Goal: Navigation & Orientation: Understand site structure

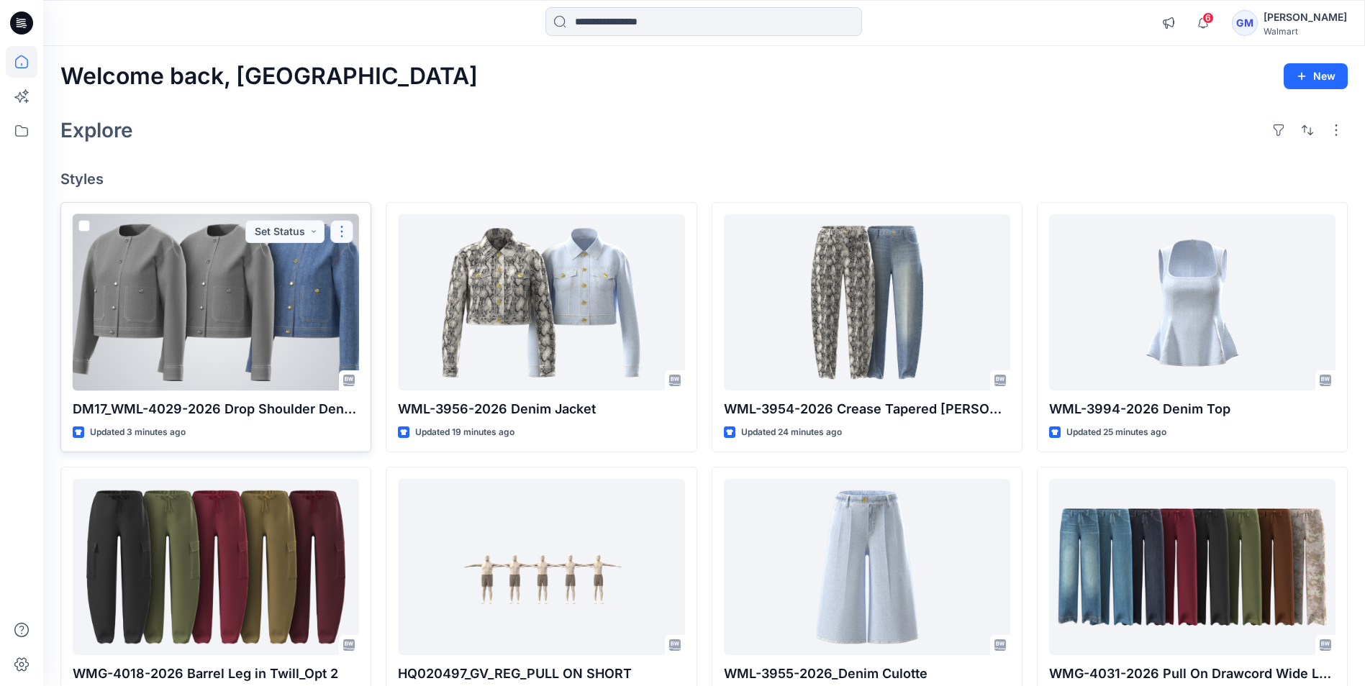
click at [346, 233] on button "button" at bounding box center [341, 231] width 23 height 23
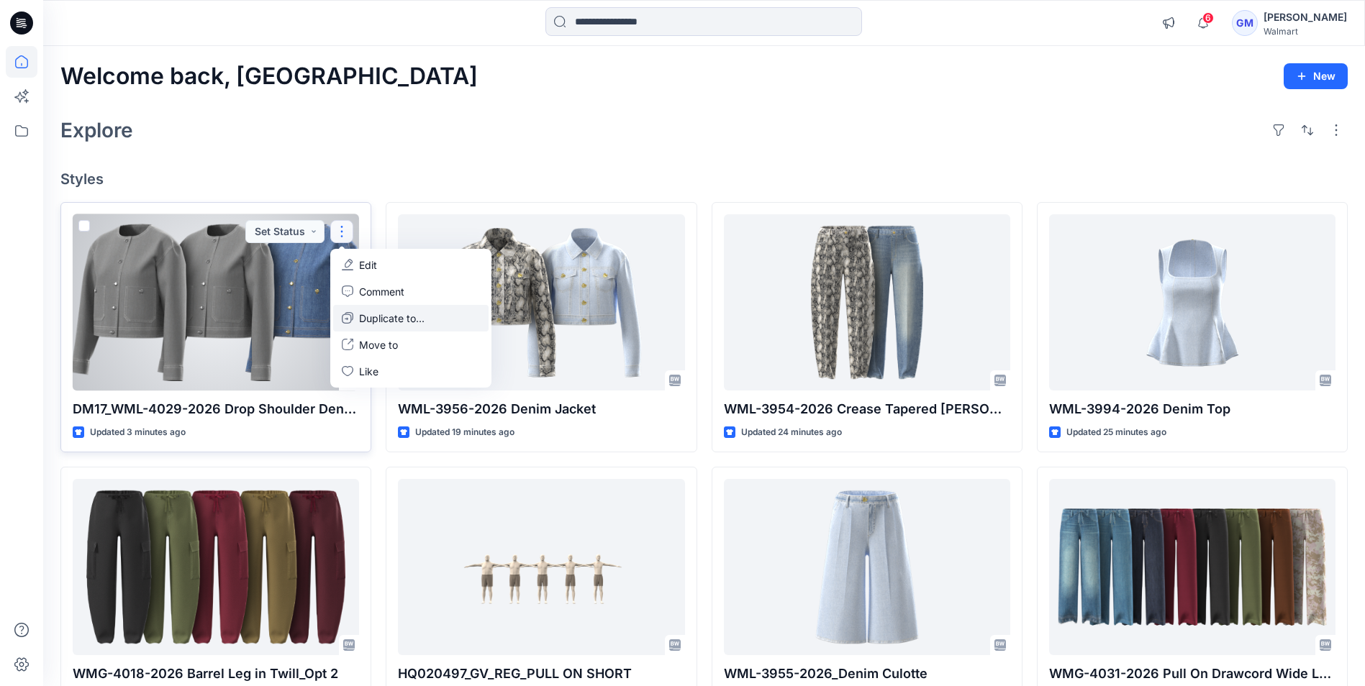
click at [401, 318] on p "Duplicate to..." at bounding box center [391, 318] width 65 height 15
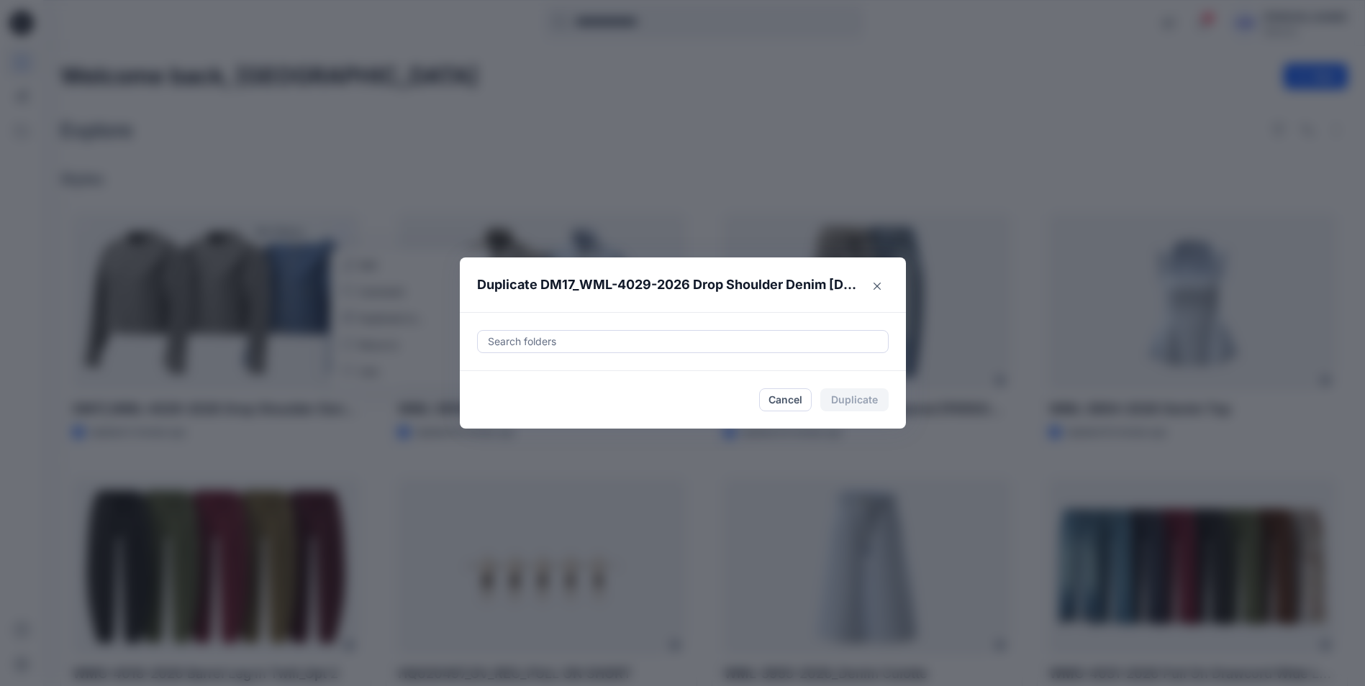
click at [592, 348] on div at bounding box center [682, 341] width 393 height 17
click at [597, 339] on div at bounding box center [682, 341] width 393 height 17
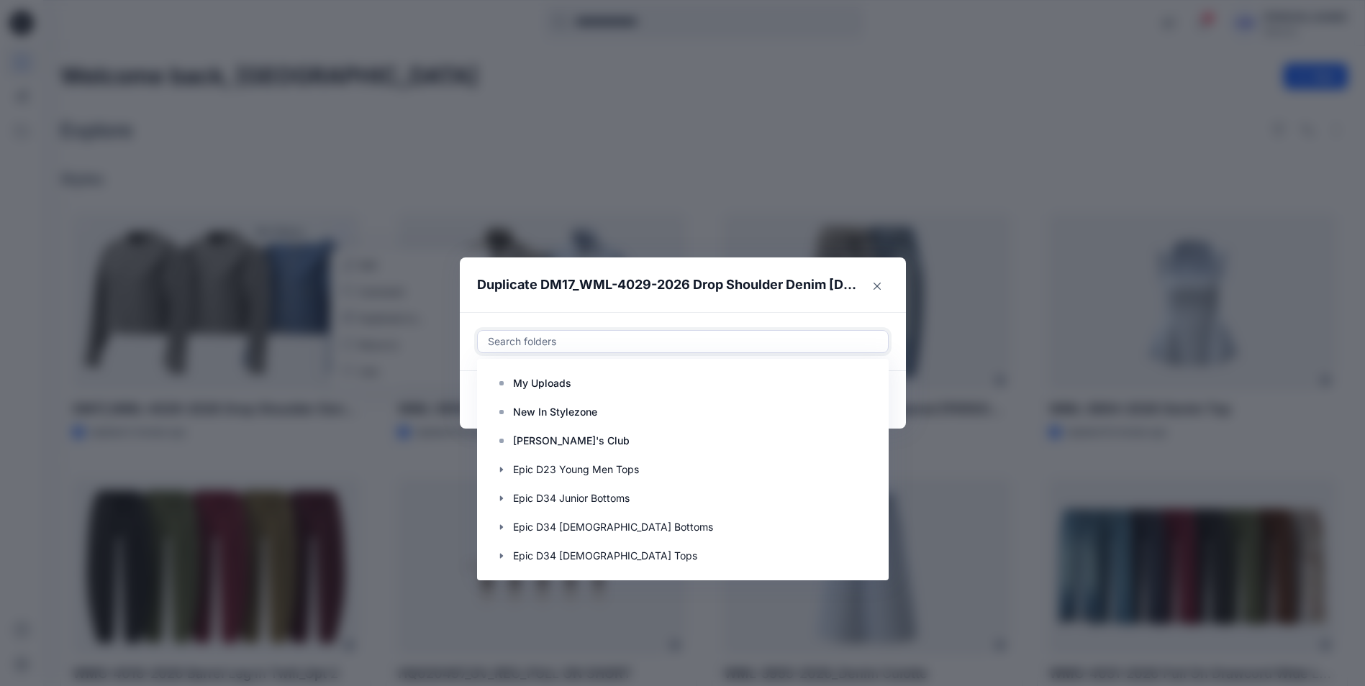
click at [597, 339] on div at bounding box center [682, 341] width 393 height 17
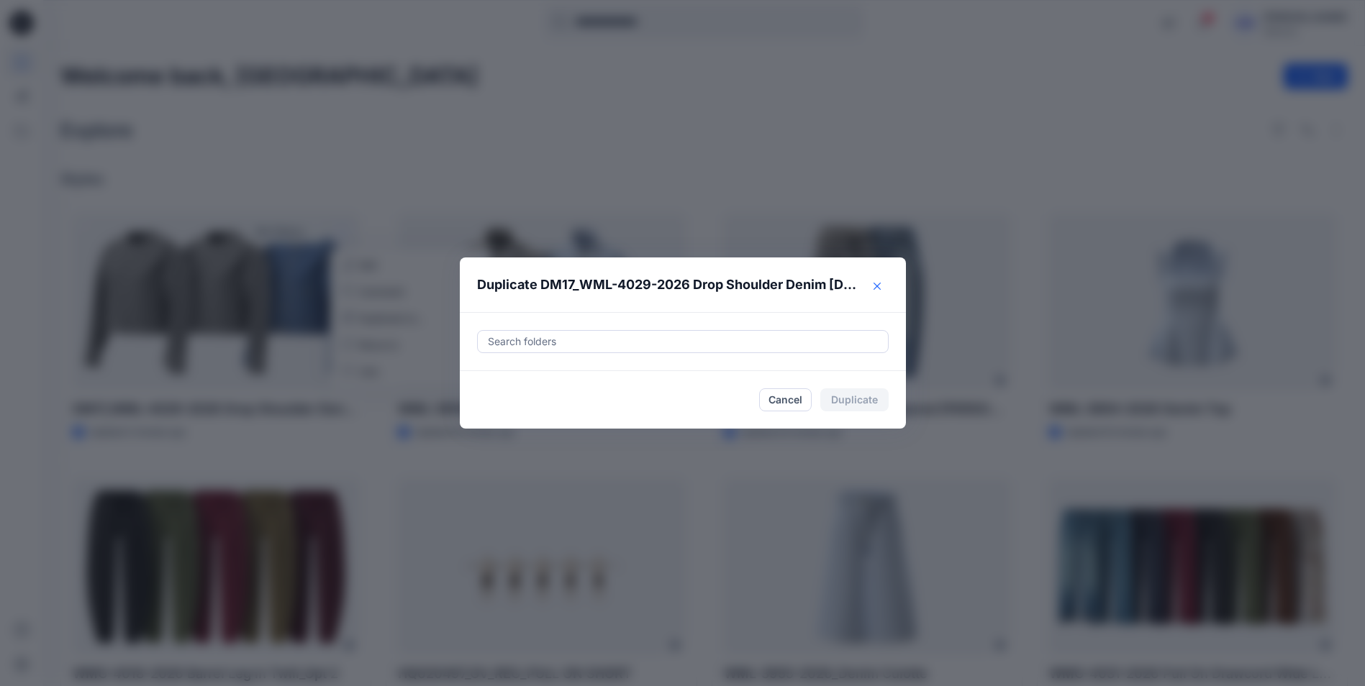
click at [880, 284] on icon "Close" at bounding box center [876, 286] width 7 height 7
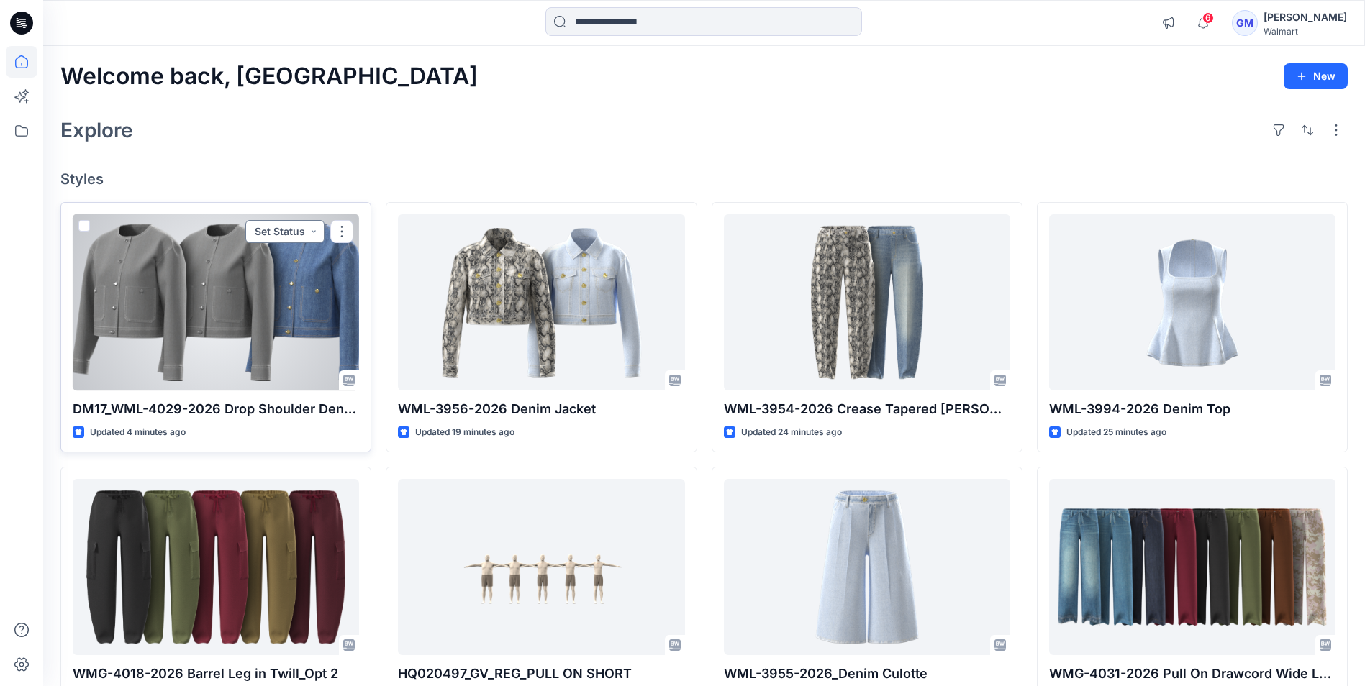
click at [309, 223] on button "Set Status" at bounding box center [284, 231] width 79 height 23
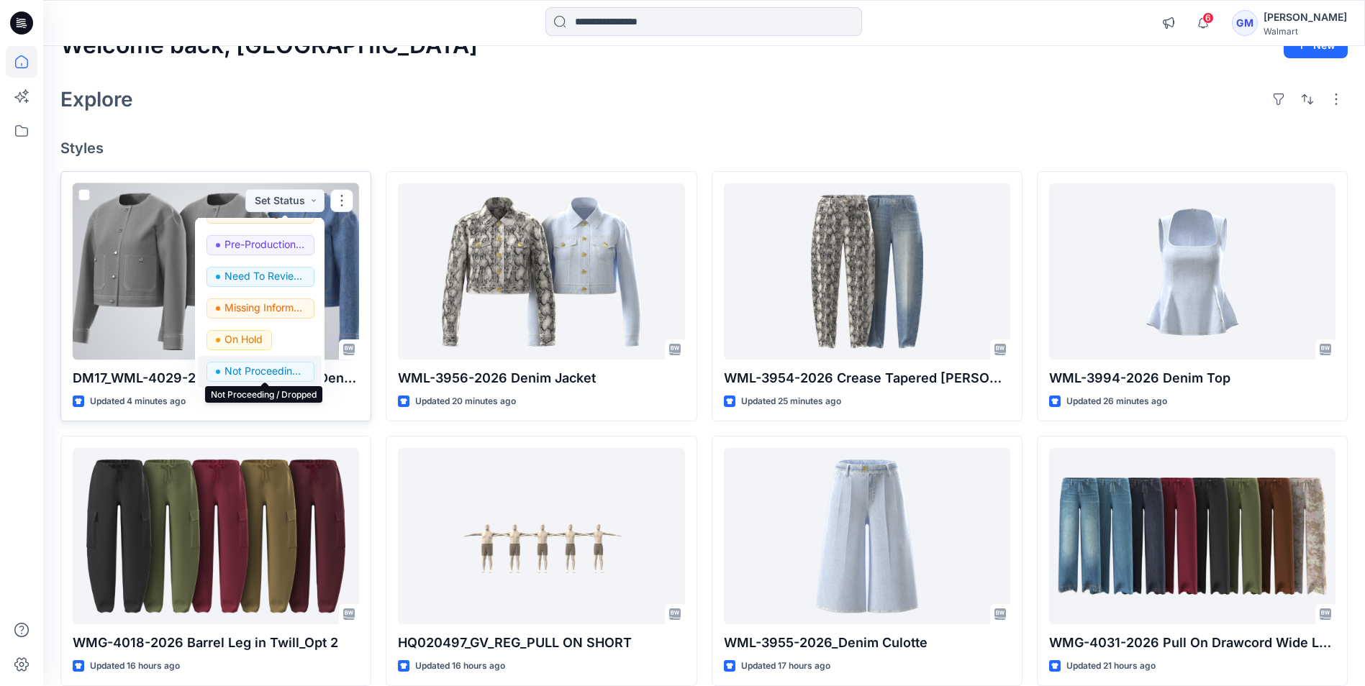
scroll to position [0, 0]
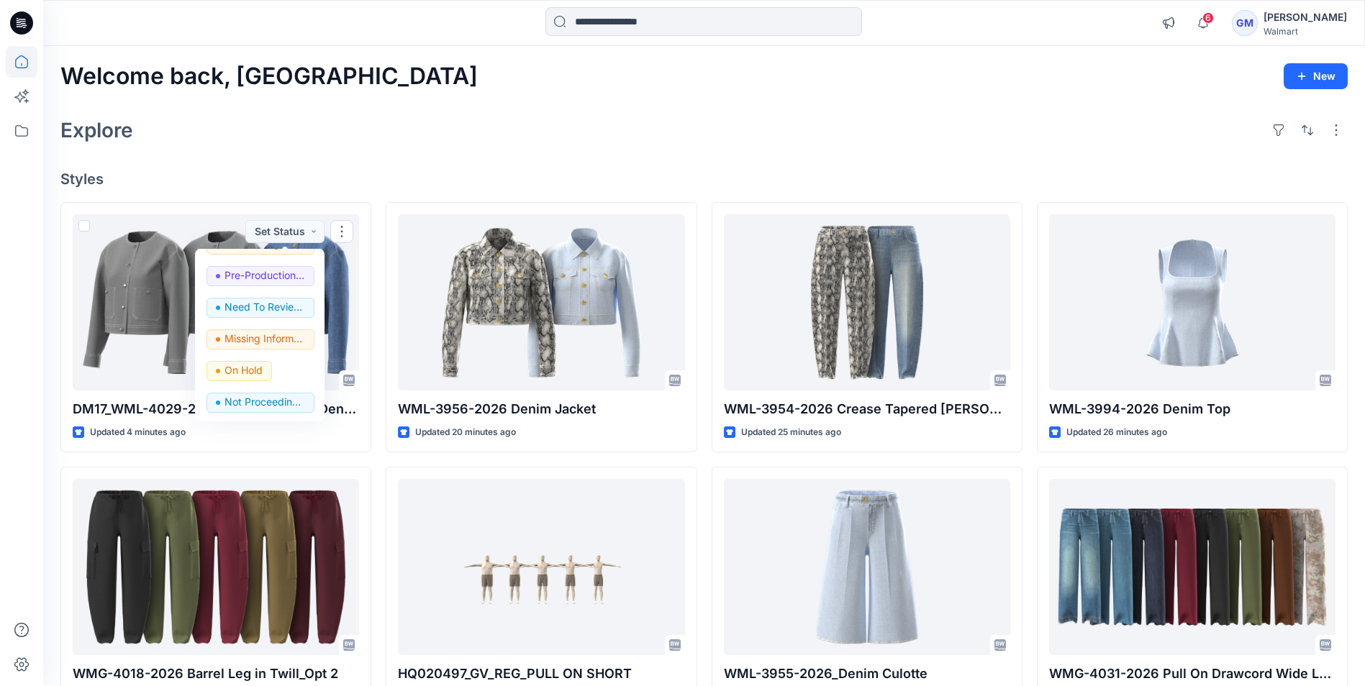
click at [445, 124] on div "Explore" at bounding box center [703, 130] width 1287 height 35
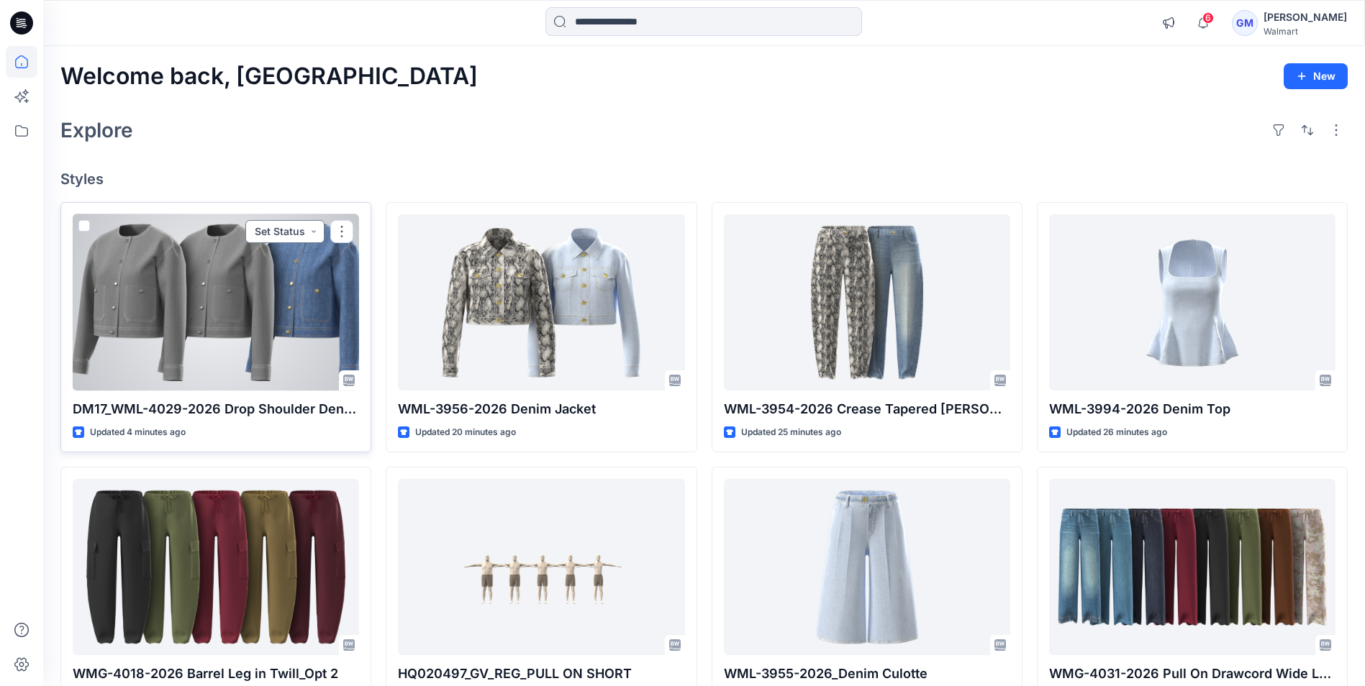
click at [316, 232] on button "Set Status" at bounding box center [284, 231] width 79 height 23
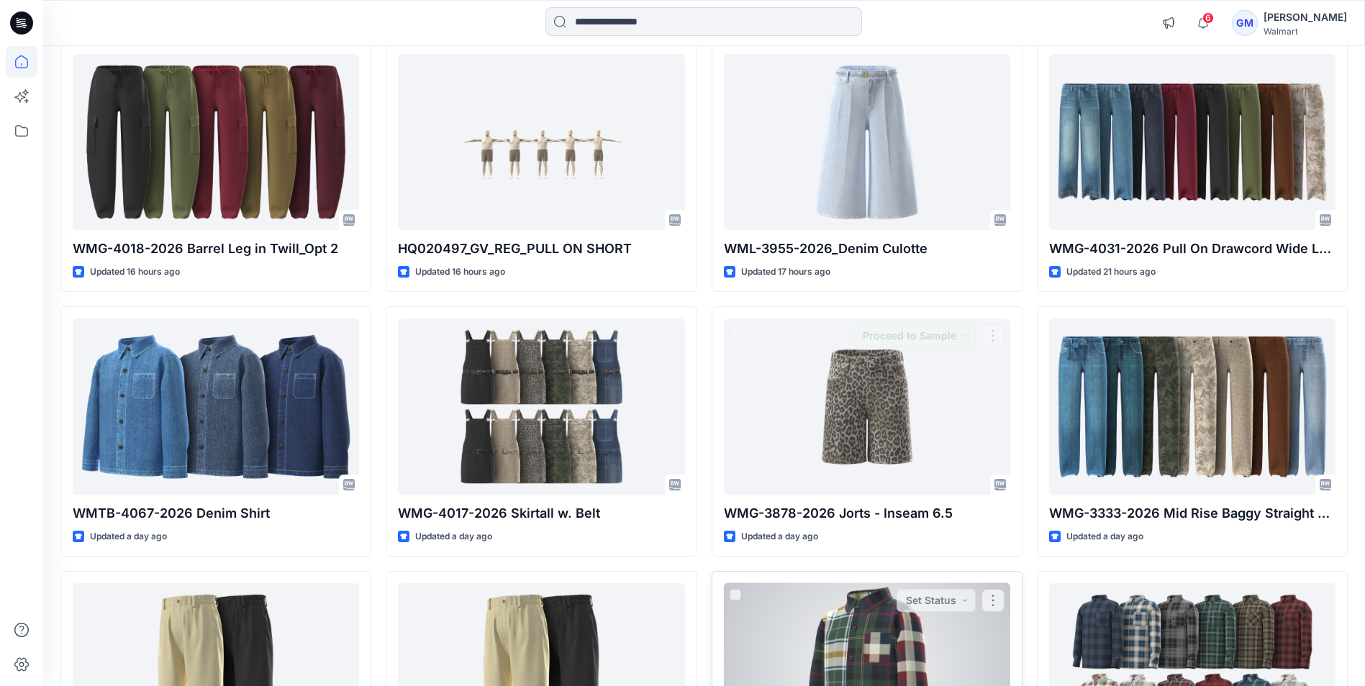
scroll to position [504, 0]
